Goal: Information Seeking & Learning: Learn about a topic

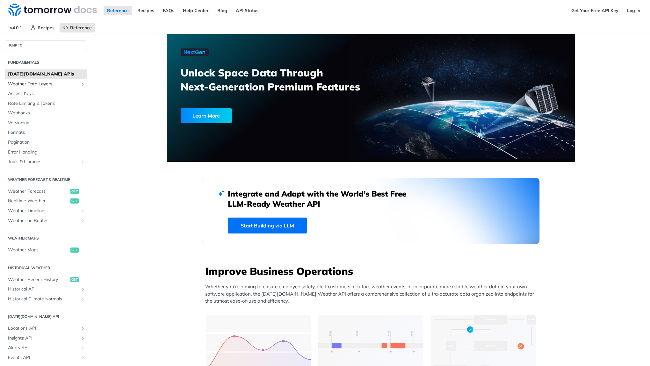
click at [84, 87] on link "Weather Data Layers" at bounding box center [46, 84] width 82 height 10
click at [83, 83] on icon "Show subpages for Weather Data Layers" at bounding box center [82, 84] width 5 height 5
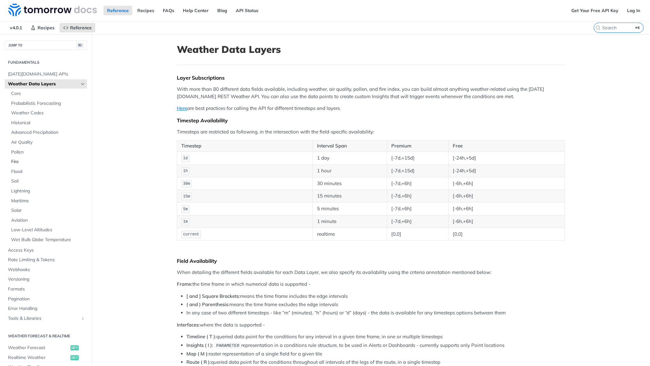
click at [17, 161] on span "Fire" at bounding box center [48, 162] width 74 height 6
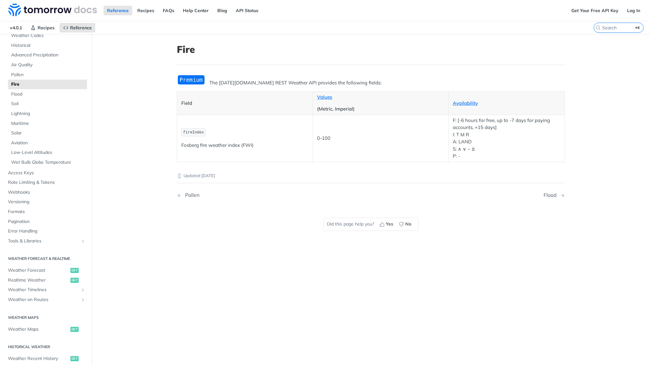
scroll to position [83, 0]
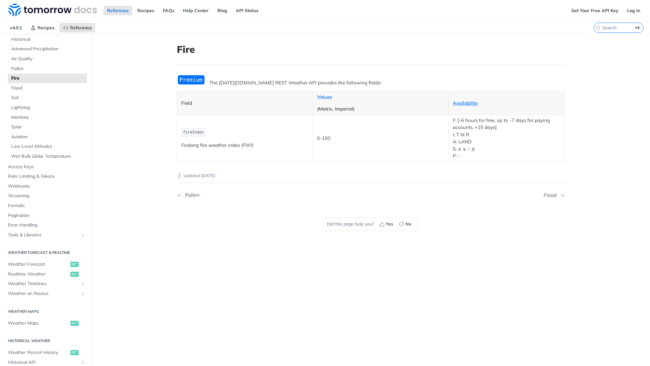
click at [325, 98] on link "Values" at bounding box center [324, 97] width 15 height 6
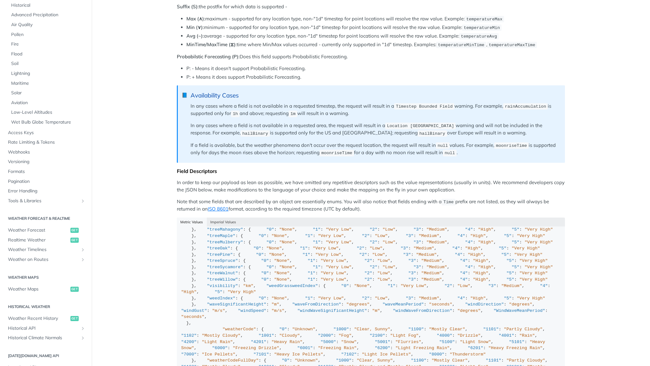
scroll to position [243, 0]
